Goal: Book appointment/travel/reservation

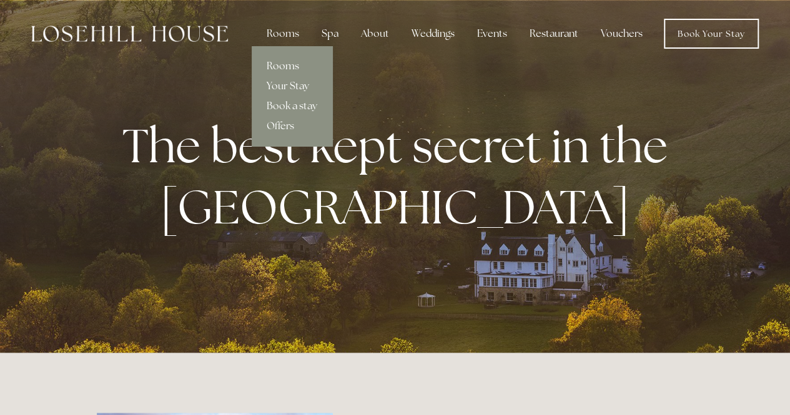
click at [287, 60] on link "Rooms" at bounding box center [292, 66] width 81 height 20
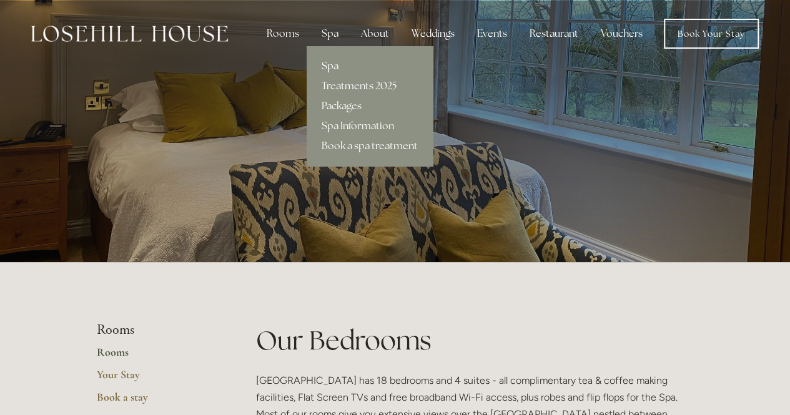
click at [328, 59] on link "Spa" at bounding box center [370, 66] width 126 height 20
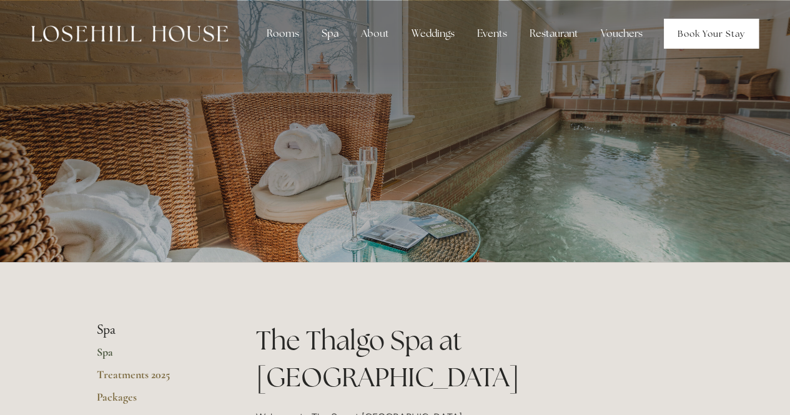
click at [701, 36] on link "Book Your Stay" at bounding box center [711, 34] width 95 height 30
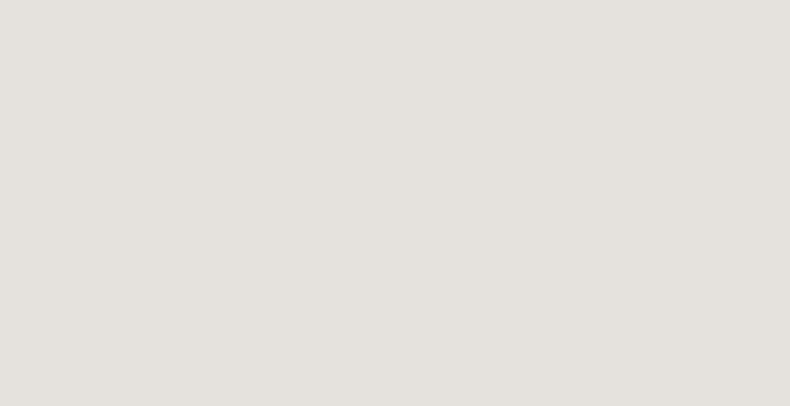
scroll to position [1971, 0]
